Goal: Information Seeking & Learning: Understand process/instructions

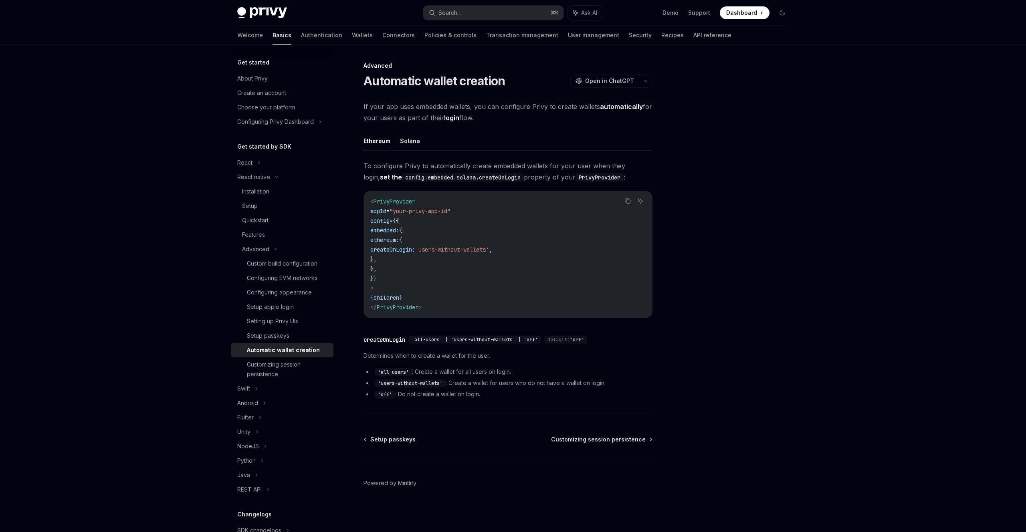
type textarea "*"
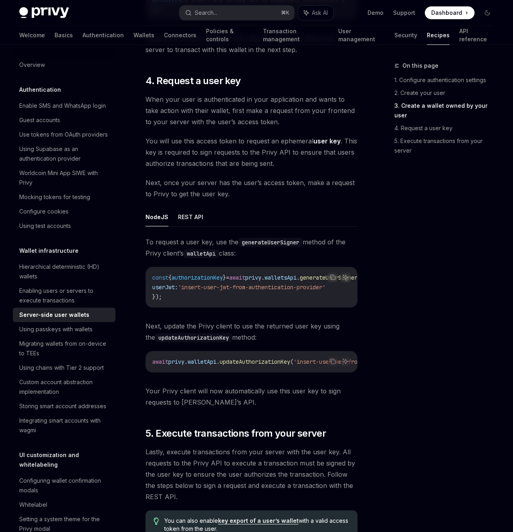
scroll to position [1327, 0]
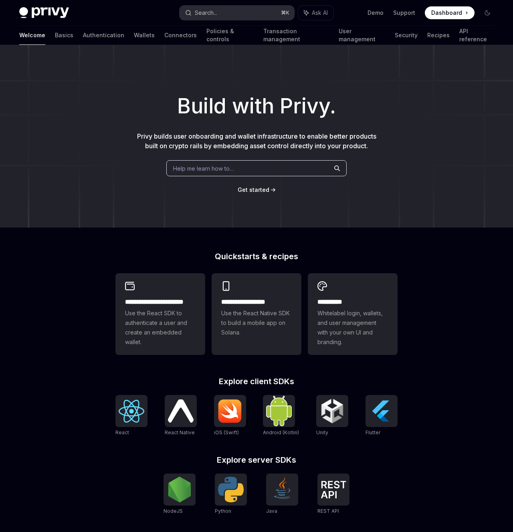
click at [258, 16] on button "Search... ⌘ K" at bounding box center [237, 13] width 115 height 14
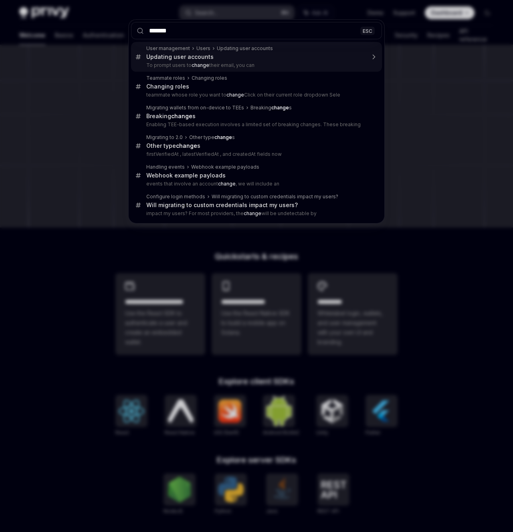
type input "********"
type textarea "*"
type input "*********"
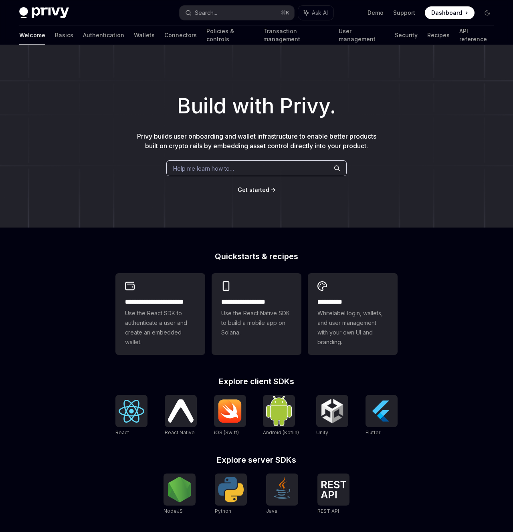
type textarea "*"
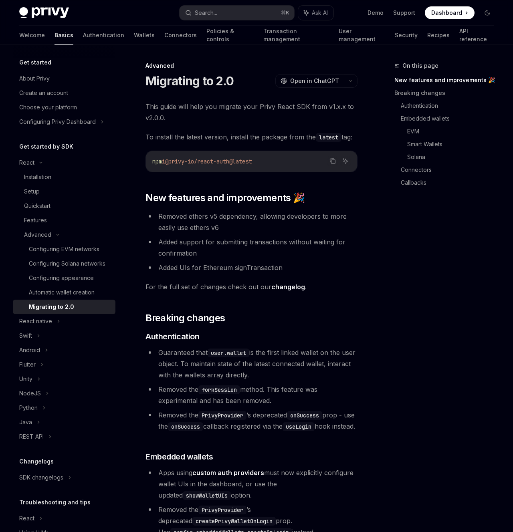
scroll to position [45, 0]
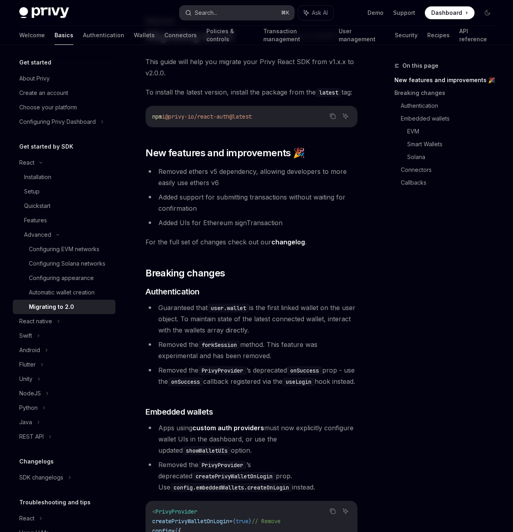
click at [232, 9] on button "Search... ⌘ K" at bounding box center [237, 13] width 115 height 14
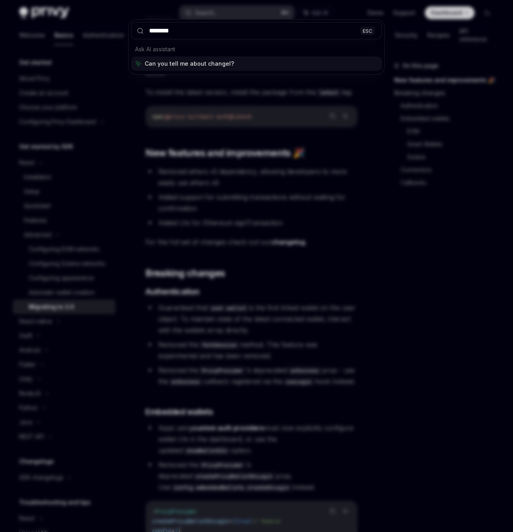
type input "*********"
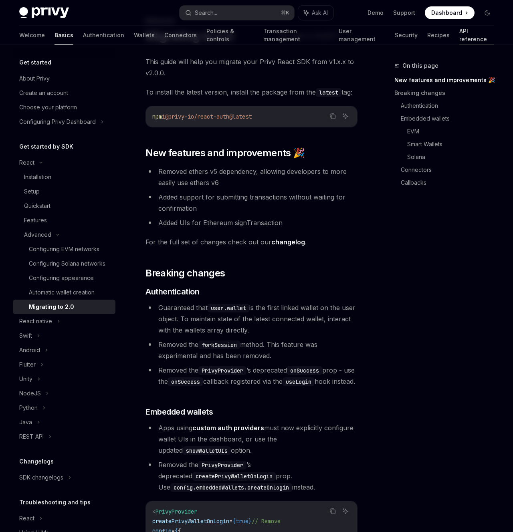
click at [459, 40] on link "API reference" at bounding box center [476, 35] width 34 height 19
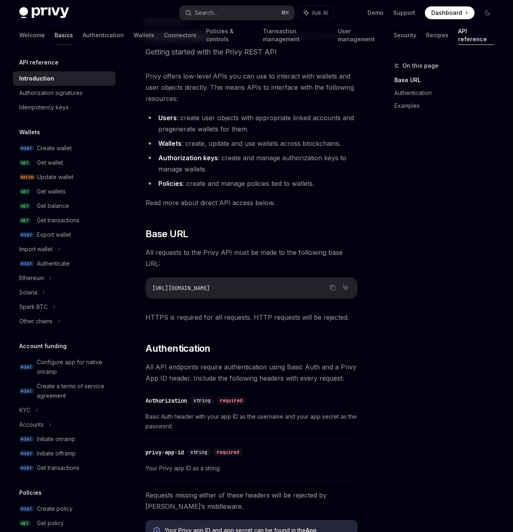
click at [55, 37] on link "Basics" at bounding box center [64, 35] width 18 height 19
type textarea "*"
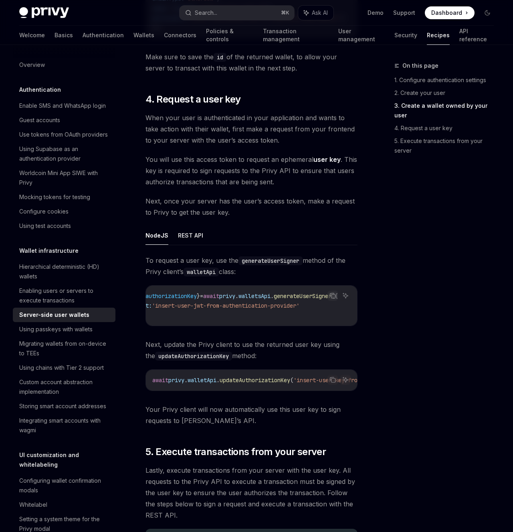
scroll to position [1308, 0]
click at [188, 244] on button "REST API" at bounding box center [190, 235] width 25 height 19
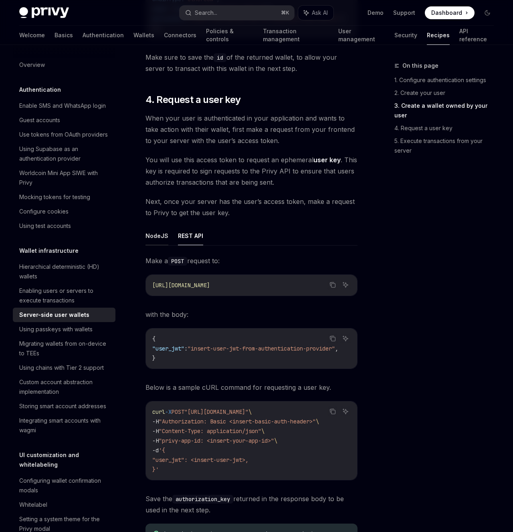
click at [160, 244] on button "NodeJS" at bounding box center [156, 235] width 23 height 19
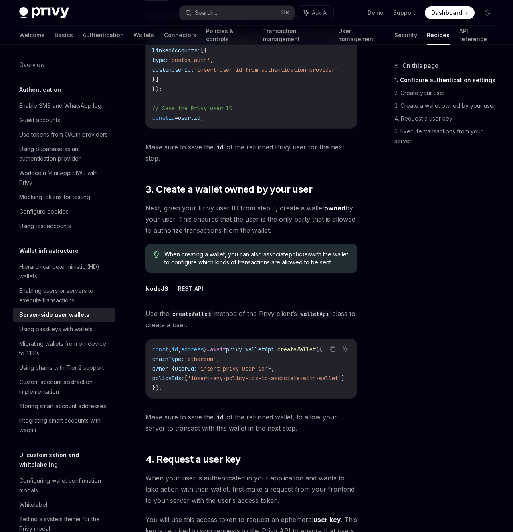
scroll to position [1108, 0]
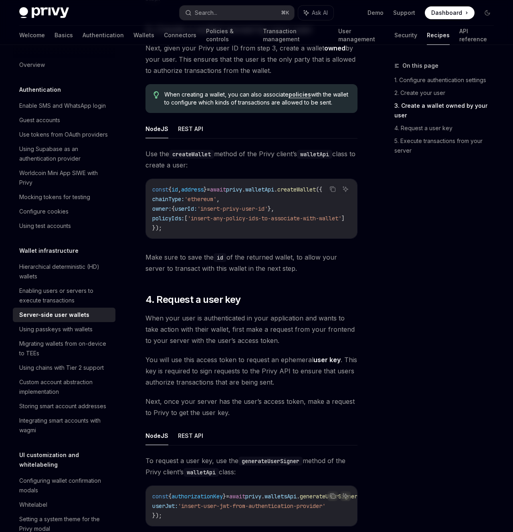
click at [93, 314] on div "Server-side user wallets" at bounding box center [64, 315] width 91 height 10
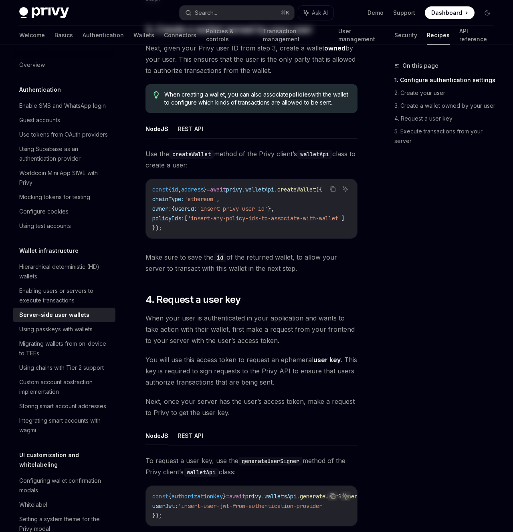
type textarea "*"
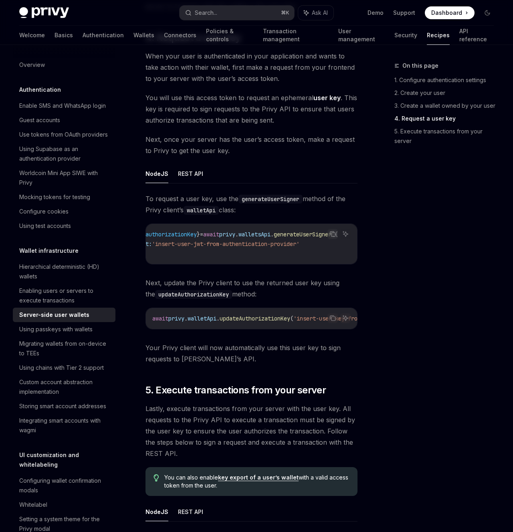
scroll to position [1368, 0]
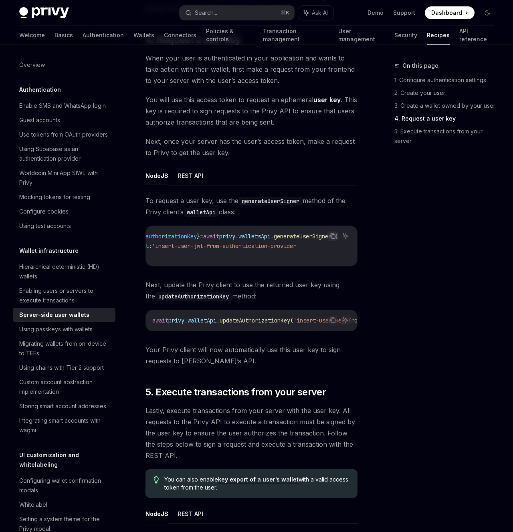
click at [311, 240] on span "generateUserSigner" at bounding box center [303, 236] width 58 height 7
copy span "generateUserSigner"
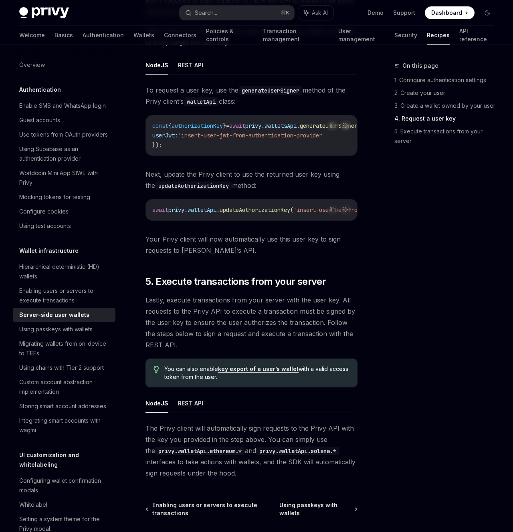
click at [283, 191] on span "Next, update the Privy client to use the returned user key using the updateAuth…" at bounding box center [251, 180] width 212 height 22
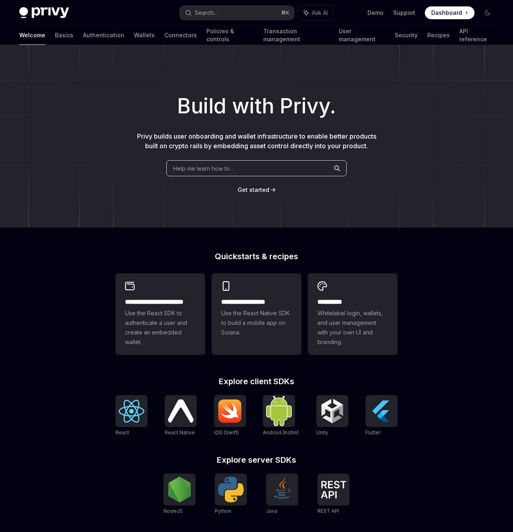
click at [204, 162] on div "Help me learn how to…" at bounding box center [256, 168] width 180 height 16
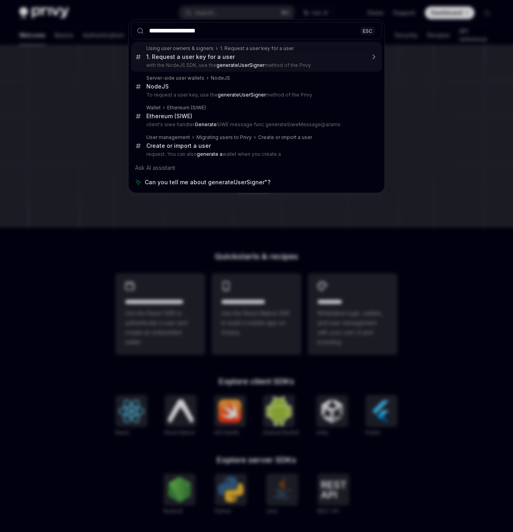
click at [149, 32] on input "**********" at bounding box center [256, 30] width 251 height 17
type input "**********"
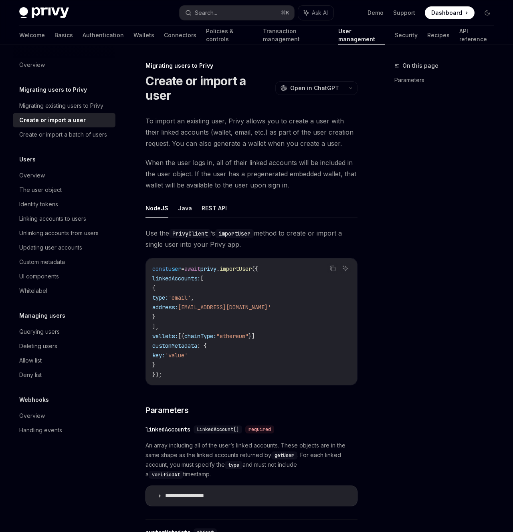
type textarea "*"
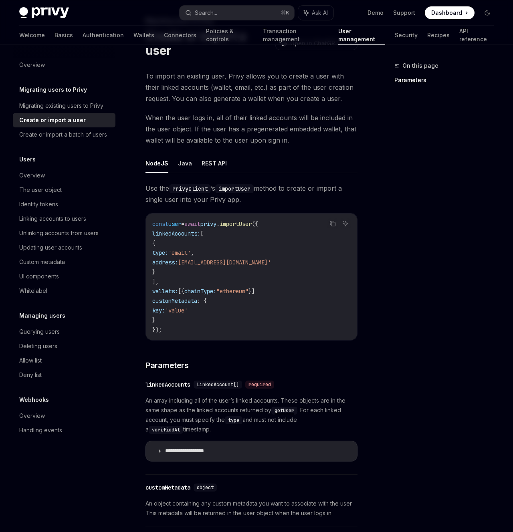
click at [226, 127] on span "When the user logs in, all of their linked accounts will be included in the use…" at bounding box center [251, 129] width 212 height 34
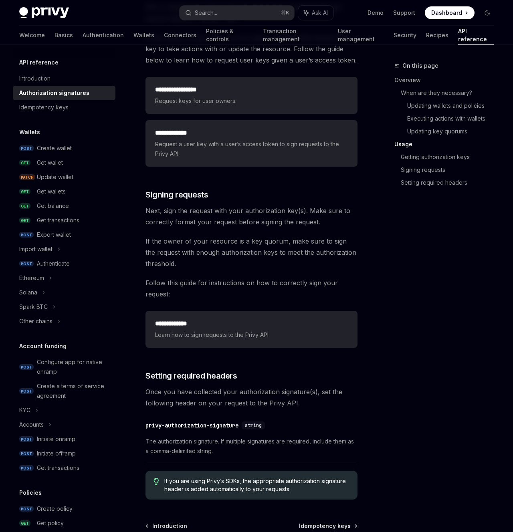
scroll to position [1320, 0]
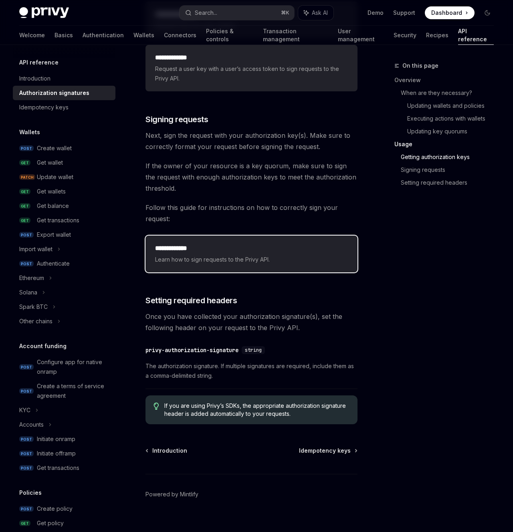
click at [252, 255] on span "Learn how to sign requests to the Privy API." at bounding box center [251, 260] width 193 height 10
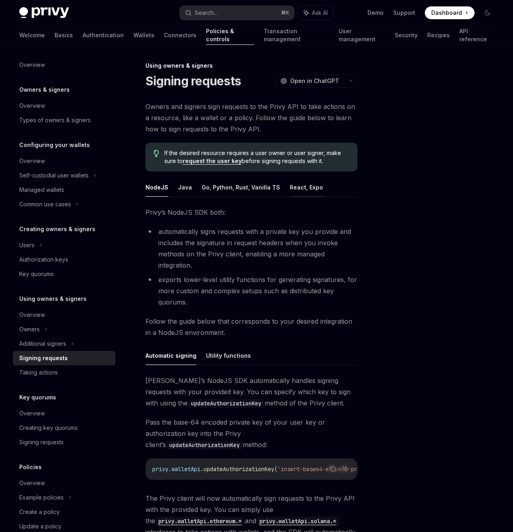
click at [302, 191] on button "React, Expo" at bounding box center [306, 187] width 33 height 19
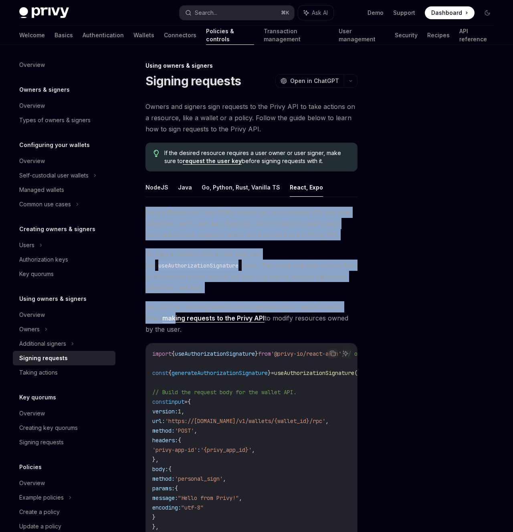
drag, startPoint x: 147, startPoint y: 211, endPoint x: 179, endPoint y: 330, distance: 123.2
click at [178, 330] on div "Privy’s React and Expo SDKs enable you to authorize API requests using the user…" at bounding box center [251, 476] width 212 height 539
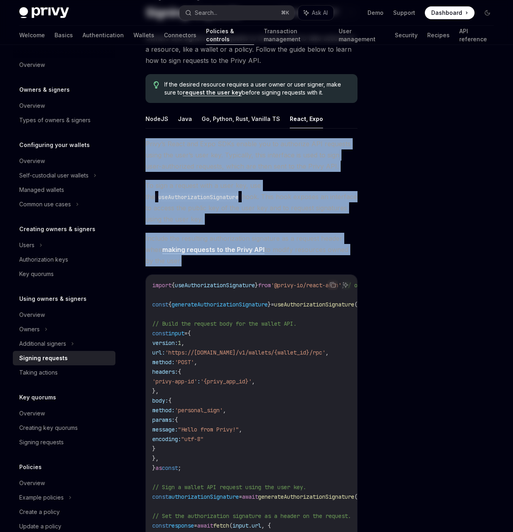
scroll to position [249, 0]
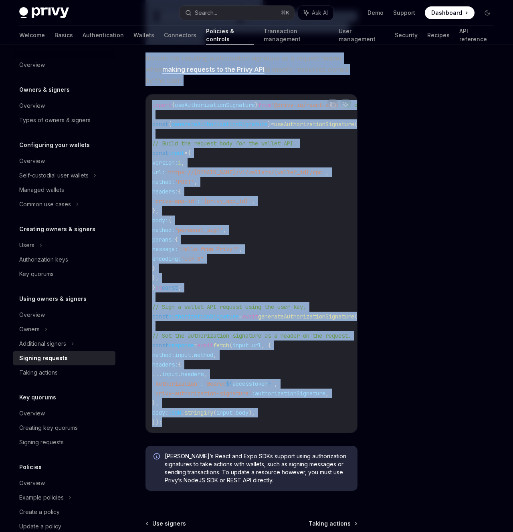
click at [188, 425] on code "import { useAuthorizationSignature } from '@privy-io/react-auth' ; // or '@priv…" at bounding box center [293, 263] width 282 height 327
copy div "Privy’s React and Expo SDKs enable you to authorize API requests using the user…"
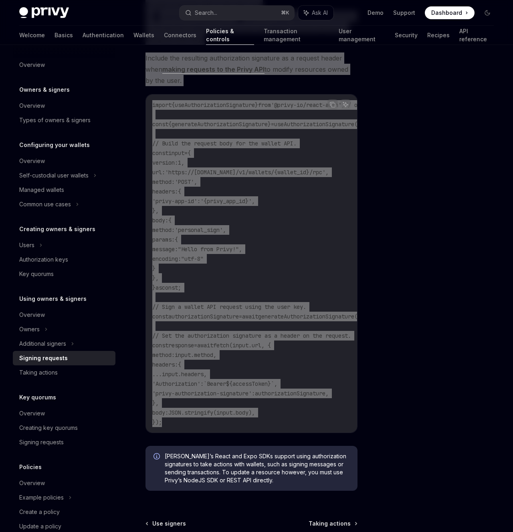
scroll to position [336, 0]
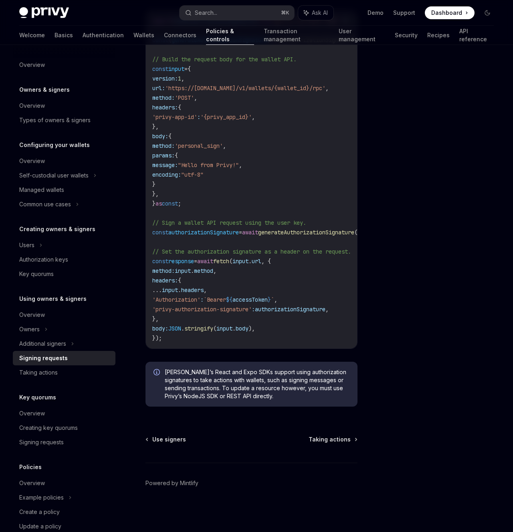
click at [383, 134] on div at bounding box center [439, 296] width 122 height 471
click at [67, 342] on div "Additional signers" at bounding box center [64, 344] width 103 height 14
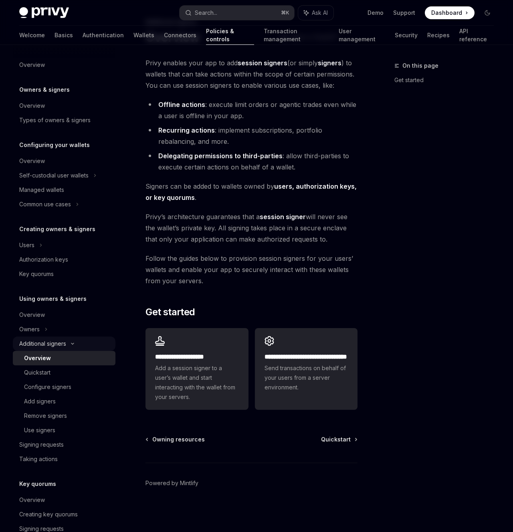
scroll to position [44, 0]
click at [41, 440] on div "Signing requests" at bounding box center [41, 445] width 44 height 10
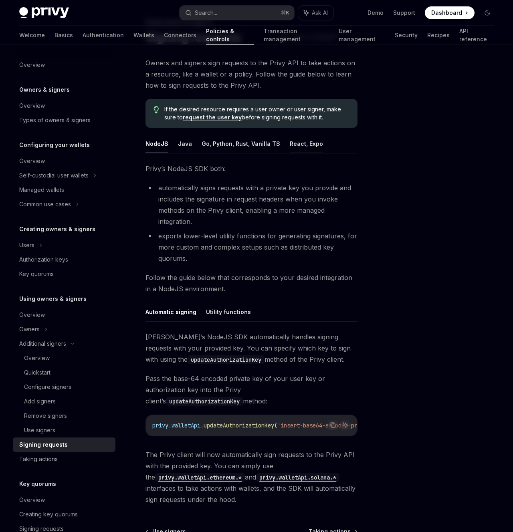
click at [315, 143] on button "React, Expo" at bounding box center [306, 143] width 33 height 19
type textarea "*"
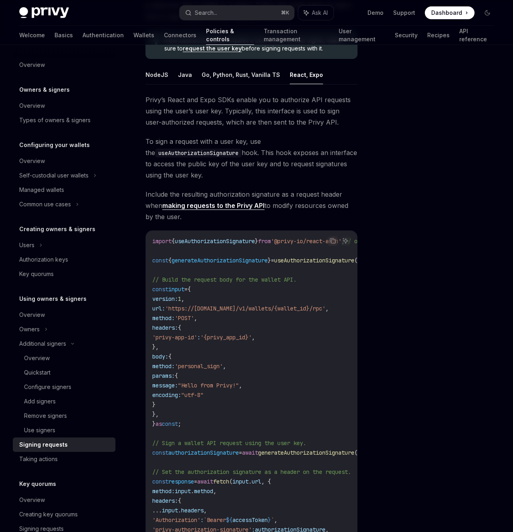
scroll to position [44, 0]
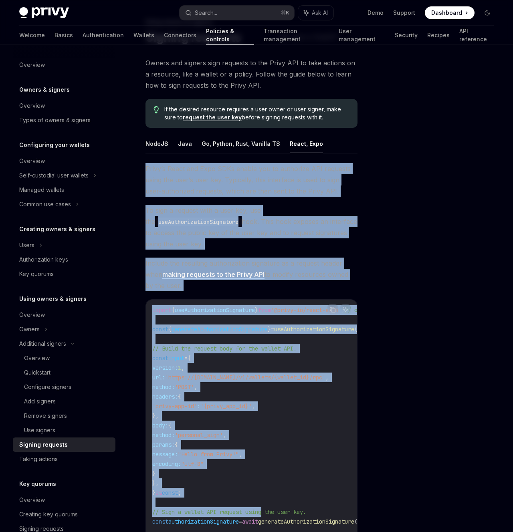
drag, startPoint x: 145, startPoint y: 170, endPoint x: 266, endPoint y: 509, distance: 360.1
click at [266, 509] on div "Using owners & signers Signing requests OpenAI Open in ChatGPT OpenAI Open in C…" at bounding box center [176, 419] width 365 height 804
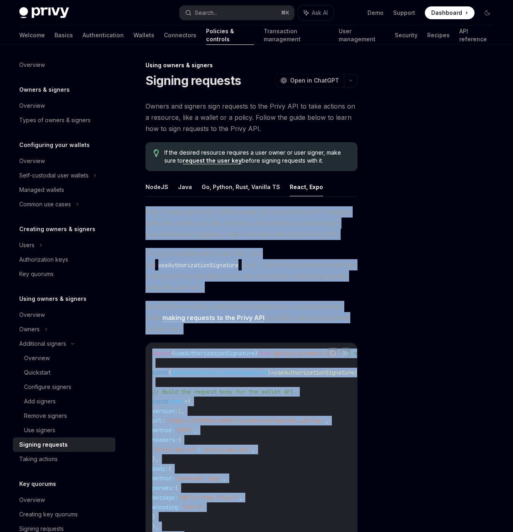
scroll to position [336, 0]
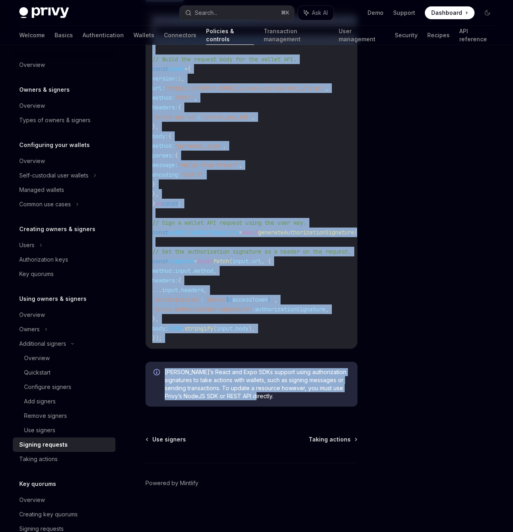
click at [313, 402] on div "Privy’s React and Expo SDKs support using authorization signatures to take acti…" at bounding box center [251, 384] width 212 height 45
copy div "Privy’s React and Expo SDKs enable you to authorize API requests using the user…"
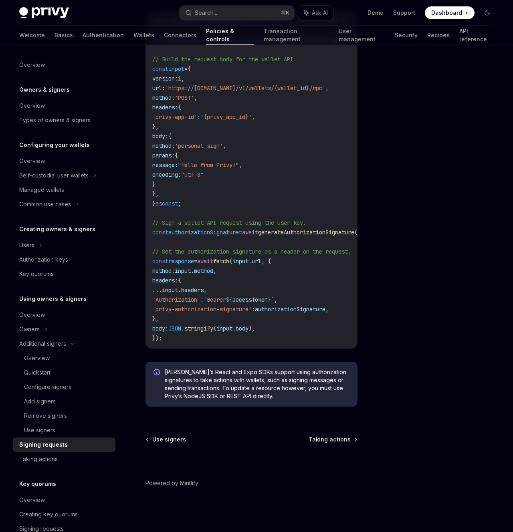
click at [410, 130] on div at bounding box center [439, 296] width 122 height 471
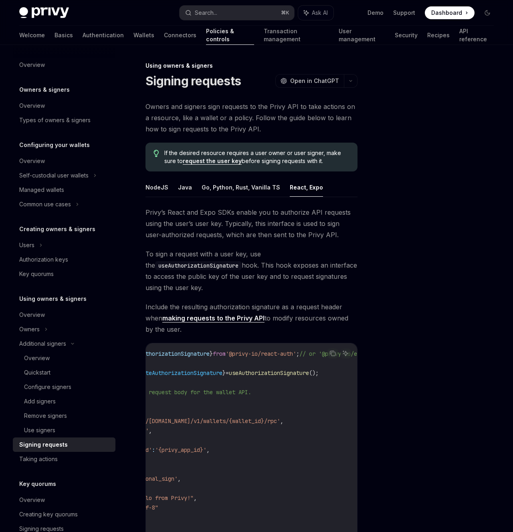
scroll to position [0, 0]
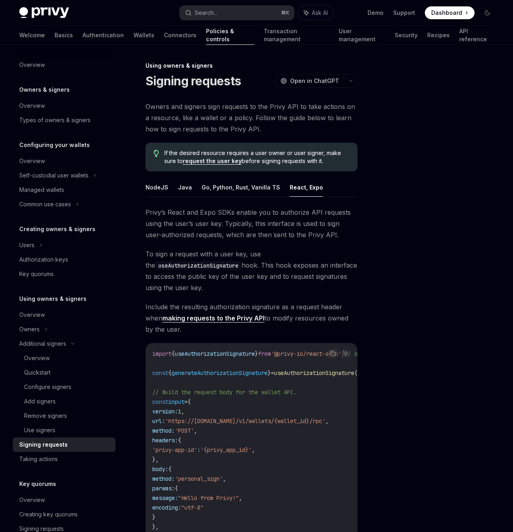
click at [211, 264] on code "useAuthorizationSignature" at bounding box center [198, 265] width 87 height 9
copy code "useAuthorizationSignature"
click at [353, 338] on div "Privy’s React and Expo SDKs enable you to authorize API requests using the user…" at bounding box center [251, 476] width 212 height 539
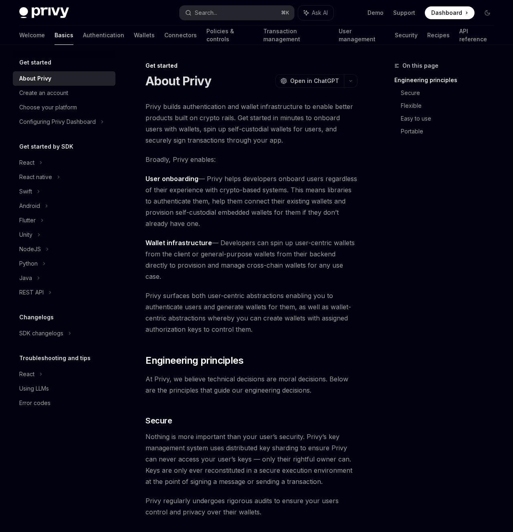
scroll to position [45, 0]
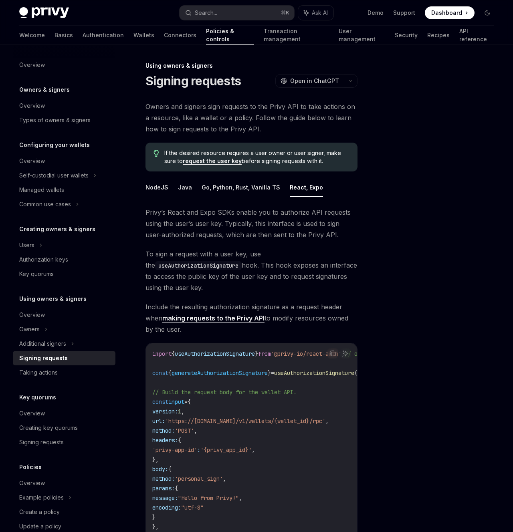
scroll to position [125, 0]
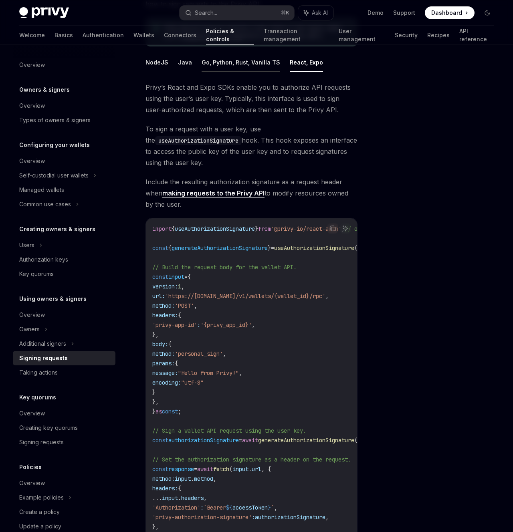
click at [265, 65] on button "Go, Python, Rust, Vanilla TS" at bounding box center [241, 62] width 79 height 19
type textarea "*"
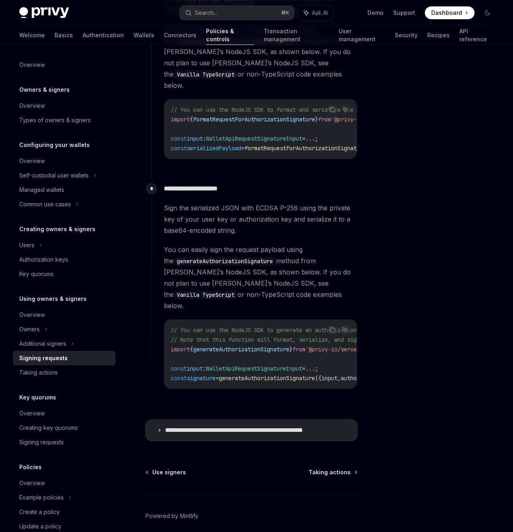
scroll to position [701, 0]
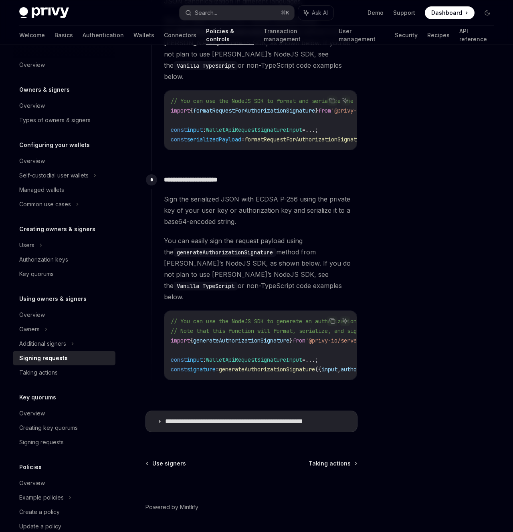
click at [275, 366] on span "generateAuthorizationSignature" at bounding box center [267, 369] width 96 height 7
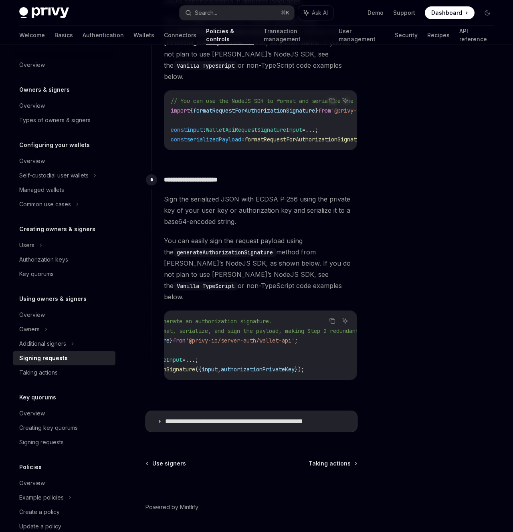
scroll to position [0, 0]
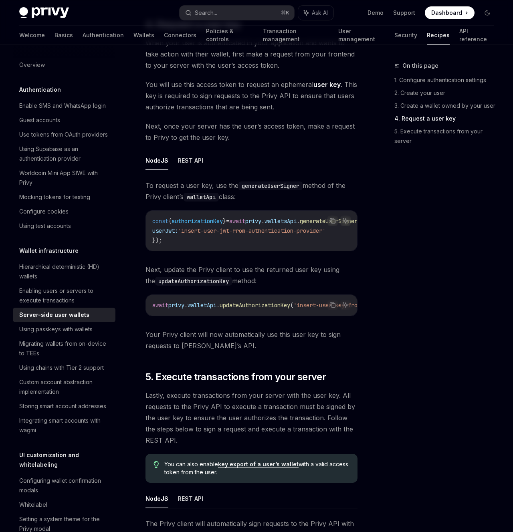
scroll to position [1430, 0]
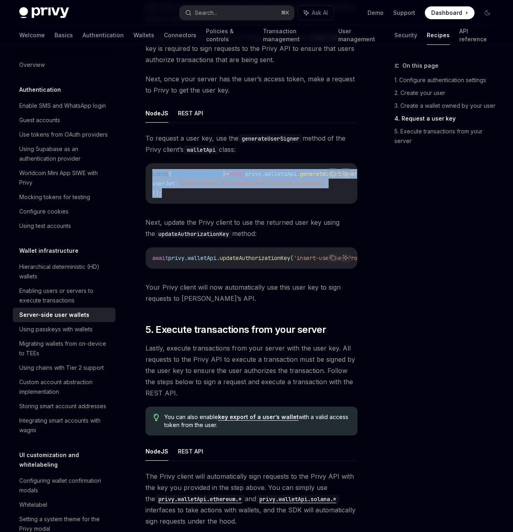
drag, startPoint x: 174, startPoint y: 204, endPoint x: 141, endPoint y: 166, distance: 49.7
copy code "const { authorizationKey } = await privy . [GEOGRAPHIC_DATA] . generateUserSign…"
click at [264, 262] on span "updateAuthorizationKey" at bounding box center [255, 257] width 71 height 7
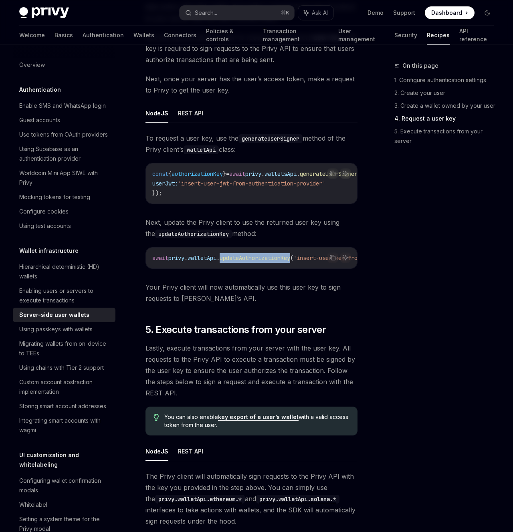
click at [264, 262] on span "updateAuthorizationKey" at bounding box center [255, 257] width 71 height 7
copy code "await privy . walletApi . updateAuthorizationKey ( 'insert-user-key-from-above'…"
